Goal: Task Accomplishment & Management: Complete application form

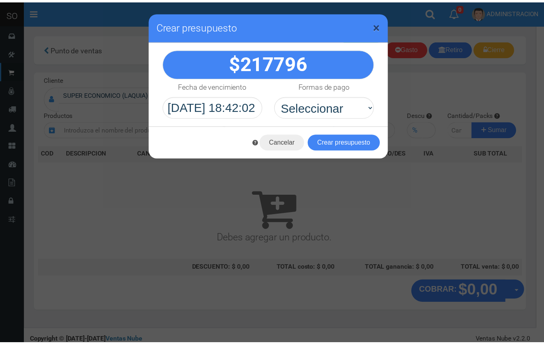
scroll to position [2, 0]
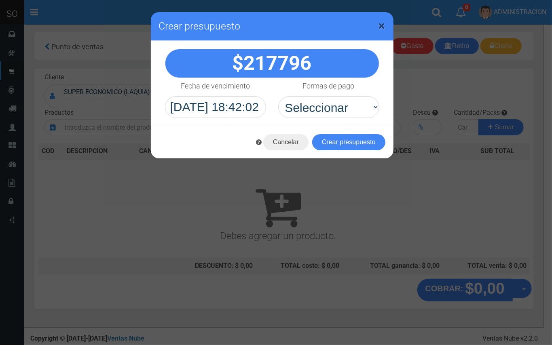
click at [379, 28] on span "×" at bounding box center [382, 25] width 7 height 15
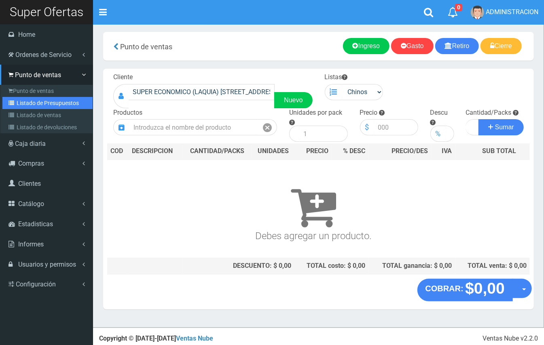
drag, startPoint x: 30, startPoint y: 102, endPoint x: 46, endPoint y: 100, distance: 16.3
click at [32, 102] on link "Listado de Presupuestos" at bounding box center [47, 103] width 90 height 12
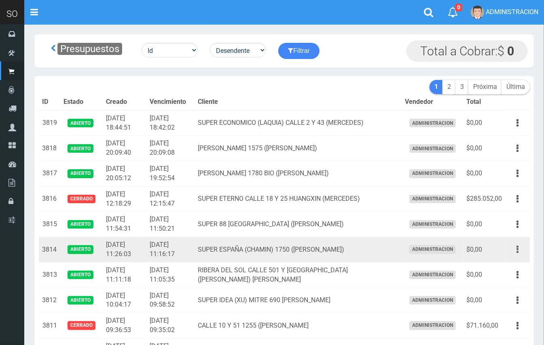
click at [518, 248] on icon "button" at bounding box center [518, 250] width 2 height 14
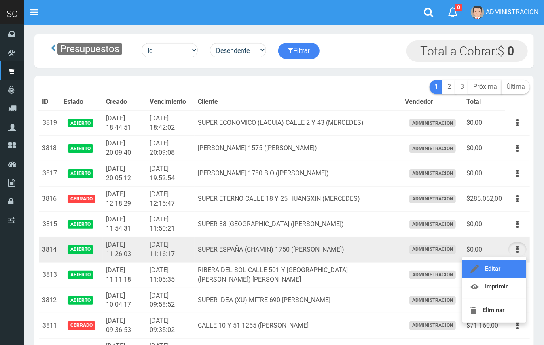
click at [504, 269] on link "Editar" at bounding box center [494, 270] width 64 height 18
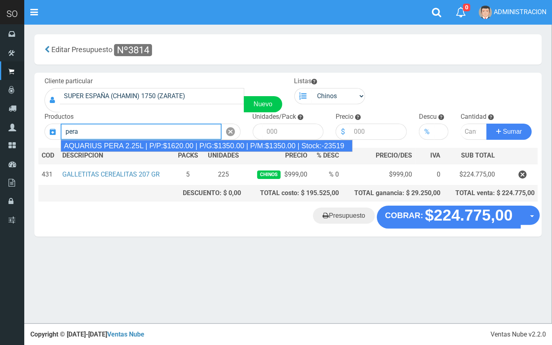
click at [128, 143] on div "AQUARIUS PERA 2.25L | P/P:$1620.00 | P/G:$1350.00 | P/M:$1350.00 | Stock:-23519" at bounding box center [207, 146] width 292 height 12
type input "AQUARIUS PERA 2.25L | P/P:$1620.00 | P/G:$1350.00 | P/M:$1350.00 | Stock:-23519"
type input "6"
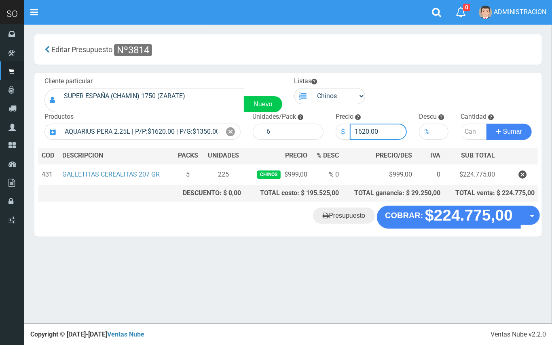
drag, startPoint x: 368, startPoint y: 128, endPoint x: 361, endPoint y: 128, distance: 6.9
click at [361, 128] on input "1620.00" at bounding box center [378, 132] width 57 height 16
click at [364, 128] on input "16550.00" at bounding box center [378, 132] width 57 height 16
type input "1550.00"
click at [464, 131] on input "number" at bounding box center [474, 132] width 26 height 16
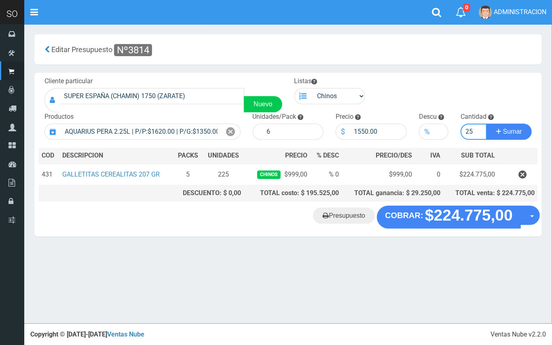
type input "25"
click at [487, 124] on button "Sumar" at bounding box center [509, 132] width 45 height 16
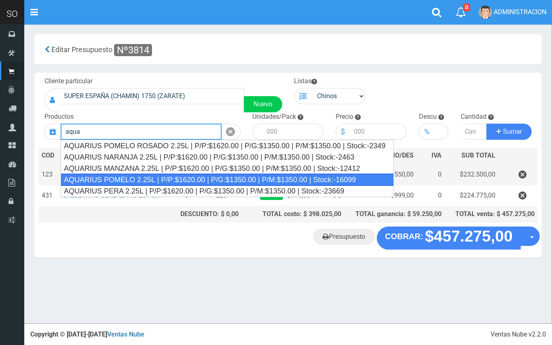
drag, startPoint x: 161, startPoint y: 175, endPoint x: 201, endPoint y: 175, distance: 39.6
click at [167, 175] on div "AQUARIUS POMELO 2.25L | P/P:$1620.00 | P/G:$1350.00 | P/M:$1350.00 | Stock:-160…" at bounding box center [227, 180] width 333 height 12
type input "AQUARIUS POMELO 2.25L | P/P:$1620.00 | P/G:$1350.00 | P/M:$1350.00 | Stock:-160…"
type input "6"
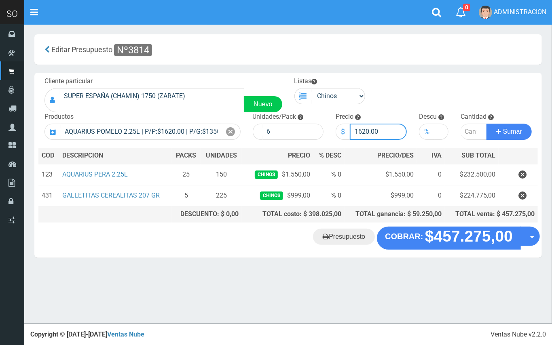
drag, startPoint x: 368, startPoint y: 131, endPoint x: 352, endPoint y: 133, distance: 15.9
click at [361, 130] on input "1620.00" at bounding box center [378, 132] width 57 height 16
drag, startPoint x: 363, startPoint y: 131, endPoint x: 359, endPoint y: 130, distance: 4.1
click at [364, 131] on input "16550.00" at bounding box center [378, 132] width 57 height 16
type input "1650.00"
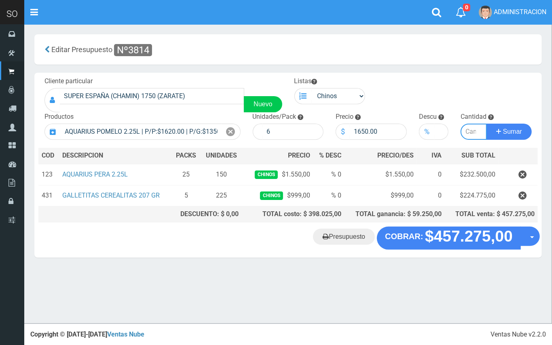
drag, startPoint x: 469, startPoint y: 131, endPoint x: 471, endPoint y: 135, distance: 4.2
click at [471, 135] on input "number" at bounding box center [474, 132] width 26 height 16
click at [487, 124] on button "Sumar" at bounding box center [509, 132] width 45 height 16
click at [468, 130] on input "Introduzca la cantidad" at bounding box center [474, 132] width 26 height 16
type input "7"
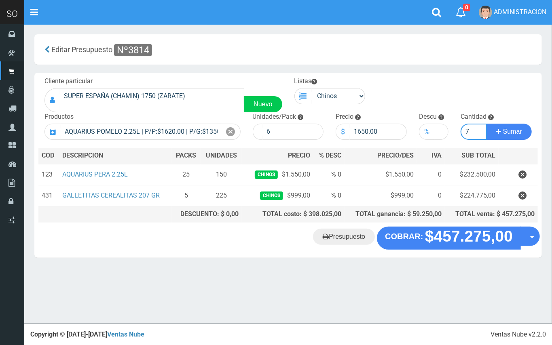
click at [487, 124] on button "Sumar" at bounding box center [509, 132] width 45 height 16
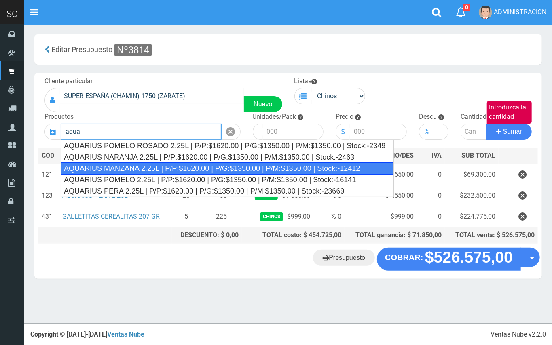
drag, startPoint x: 219, startPoint y: 169, endPoint x: 398, endPoint y: 158, distance: 180.0
click at [220, 169] on div "AQUARIUS MANZANA 2.25L | P/P:$1620.00 | P/G:$1350.00 | P/M:$1350.00 | Stock:-12…" at bounding box center [227, 169] width 333 height 12
type input "AQUARIUS MANZANA 2.25L | P/P:$1620.00 | P/G:$1350.00 | P/M:$1350.00 | Stock:-12…"
type input "6"
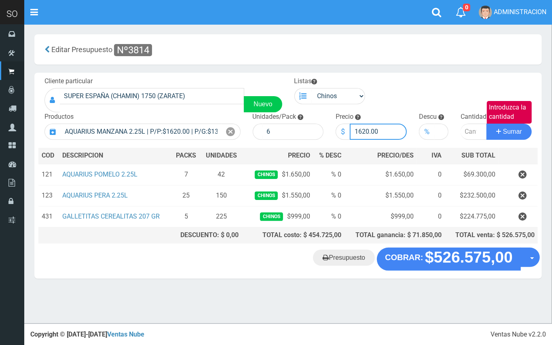
drag, startPoint x: 368, startPoint y: 130, endPoint x: 337, endPoint y: 125, distance: 31.5
click at [355, 133] on input "1620.00" at bounding box center [378, 132] width 57 height 16
click at [358, 131] on input "550.00" at bounding box center [378, 132] width 57 height 16
click at [355, 133] on input "550.00" at bounding box center [378, 132] width 57 height 16
type input "1550.00"
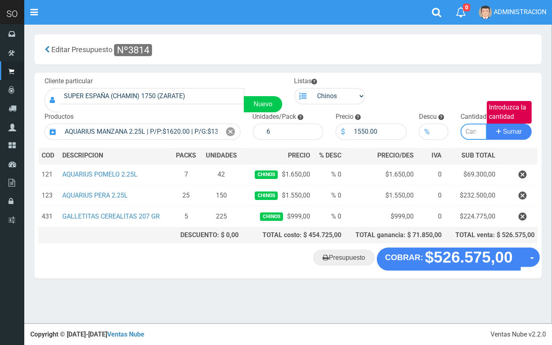
click at [467, 134] on input "Introduzca la cantidad" at bounding box center [474, 132] width 26 height 16
type input "8"
click at [487, 124] on button "Sumar" at bounding box center [509, 132] width 45 height 16
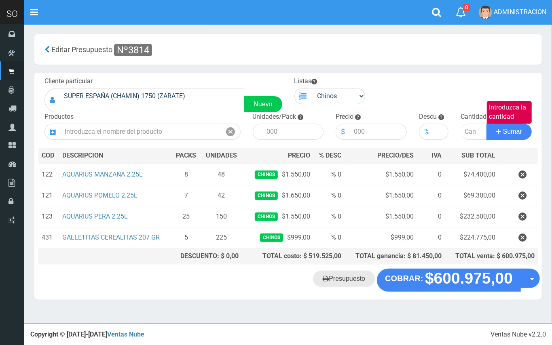
click at [360, 277] on link "Presupuesto" at bounding box center [344, 279] width 62 height 16
